Goal: Transaction & Acquisition: Purchase product/service

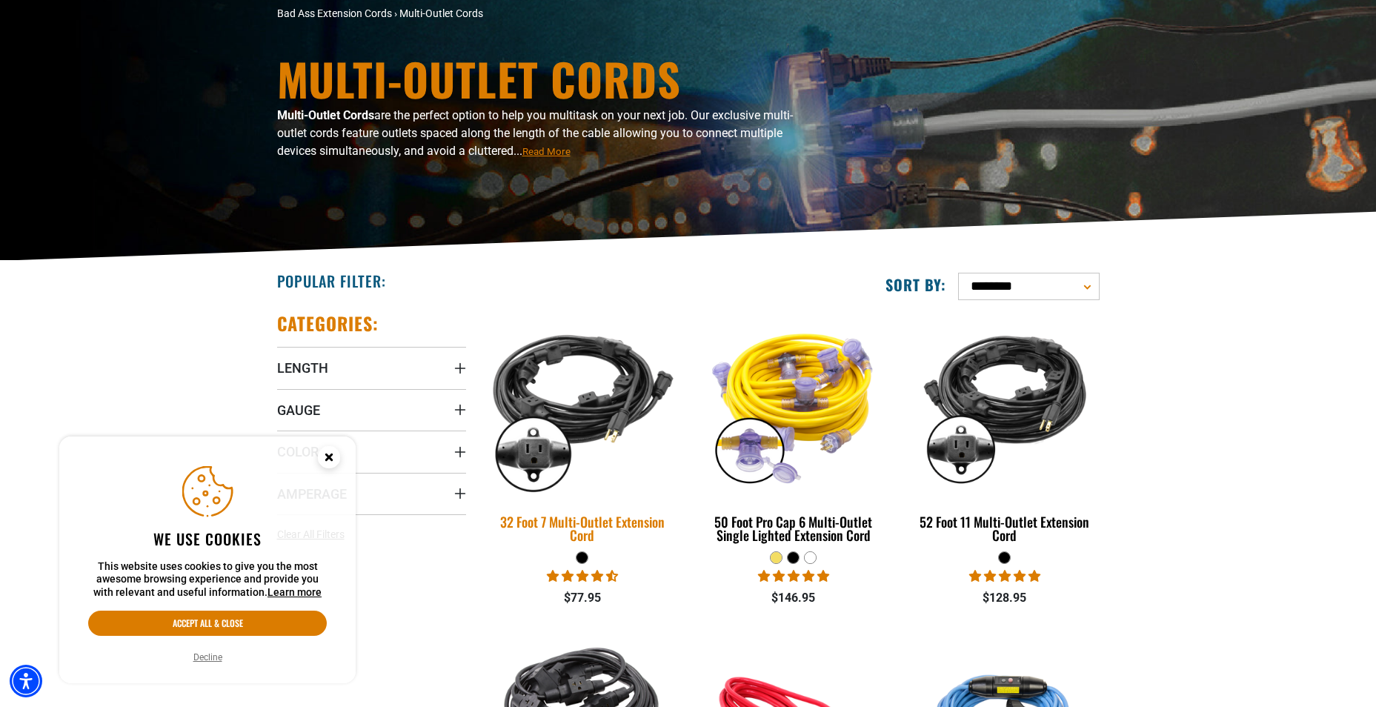
scroll to position [296, 0]
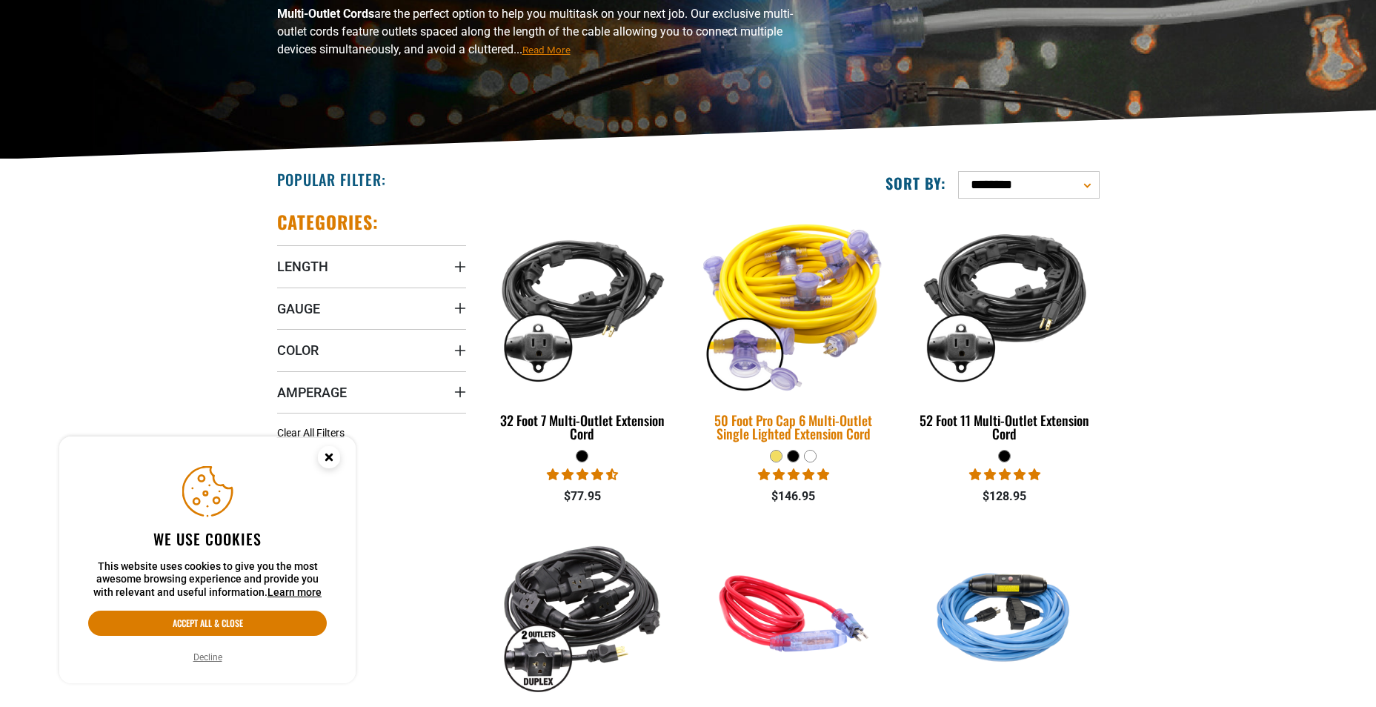
scroll to position [222, 0]
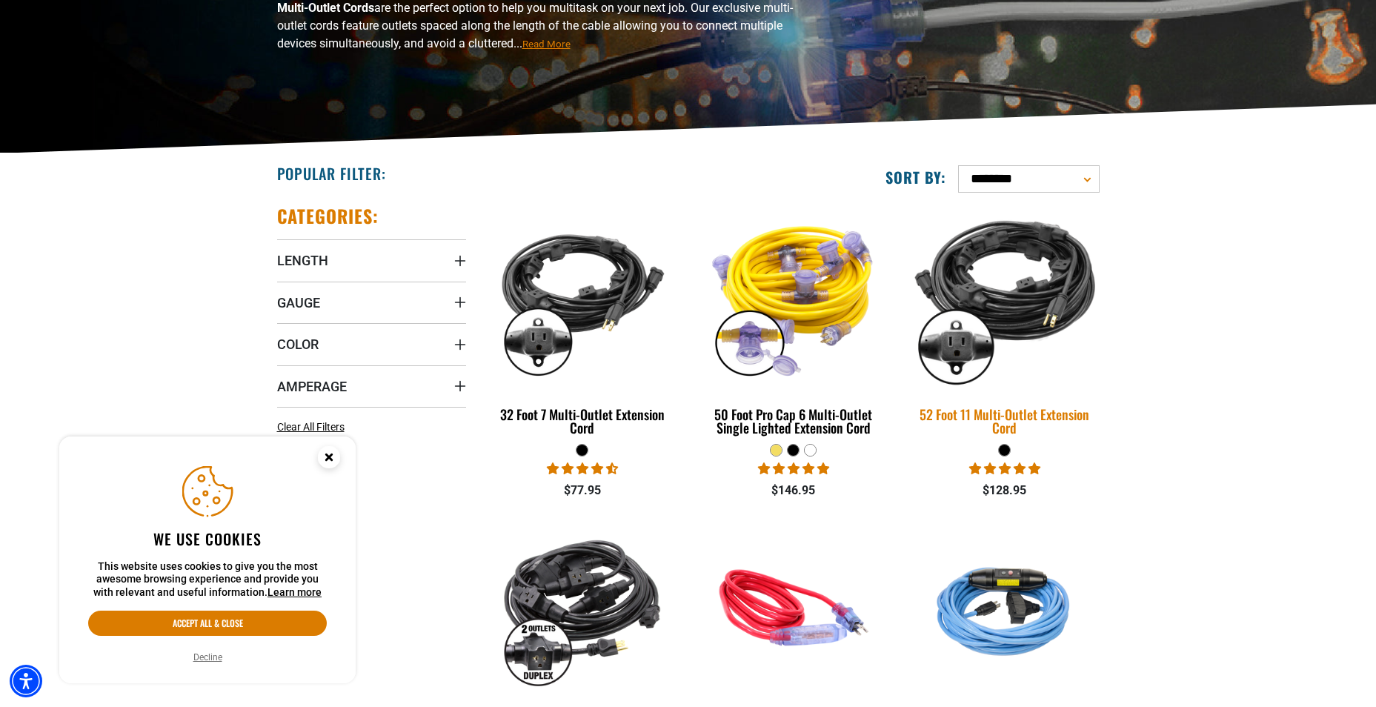
click at [985, 419] on div "52 Foot 11 Multi-Outlet Extension Cord" at bounding box center [1004, 420] width 189 height 27
